Goal: Check status

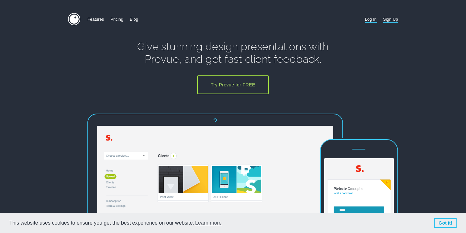
click at [372, 19] on link "Log In" at bounding box center [371, 19] width 12 height 13
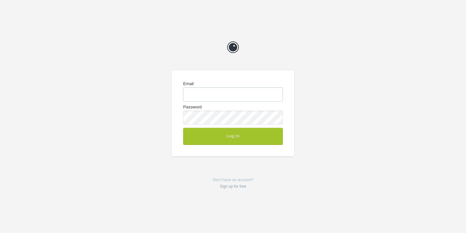
click at [225, 94] on input "Email" at bounding box center [233, 94] width 100 height 14
type input "[EMAIL_ADDRESS][DOMAIN_NAME]"
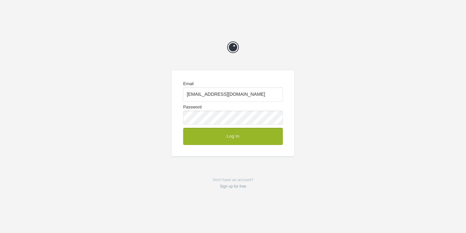
click at [231, 136] on button "Log In" at bounding box center [233, 136] width 100 height 17
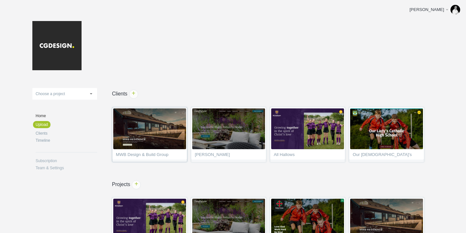
click at [151, 153] on span "MWB Design & Build Group" at bounding box center [150, 156] width 68 height 6
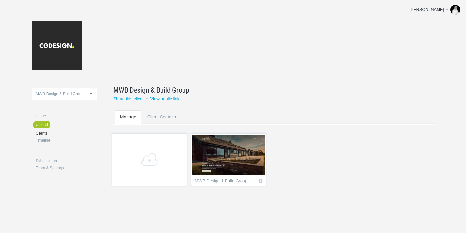
click at [218, 152] on img at bounding box center [228, 155] width 73 height 41
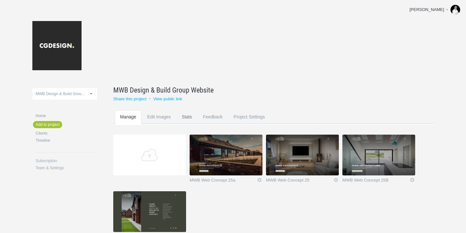
click at [188, 119] on link "Stats" at bounding box center [187, 123] width 20 height 26
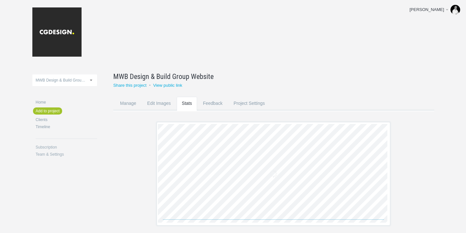
scroll to position [34, 0]
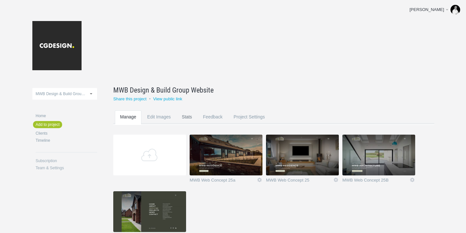
click at [186, 119] on link "Stats" at bounding box center [187, 123] width 20 height 26
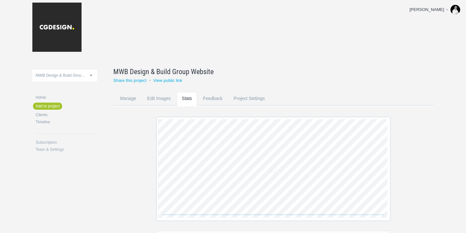
scroll to position [38, 0]
